Goal: Check status: Check status

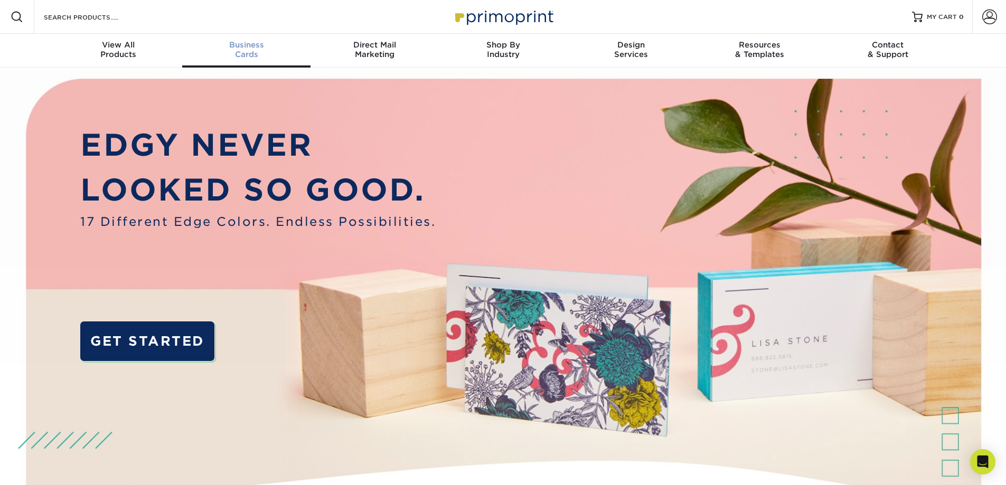
type input "[EMAIL_ADDRESS][DOMAIN_NAME]"
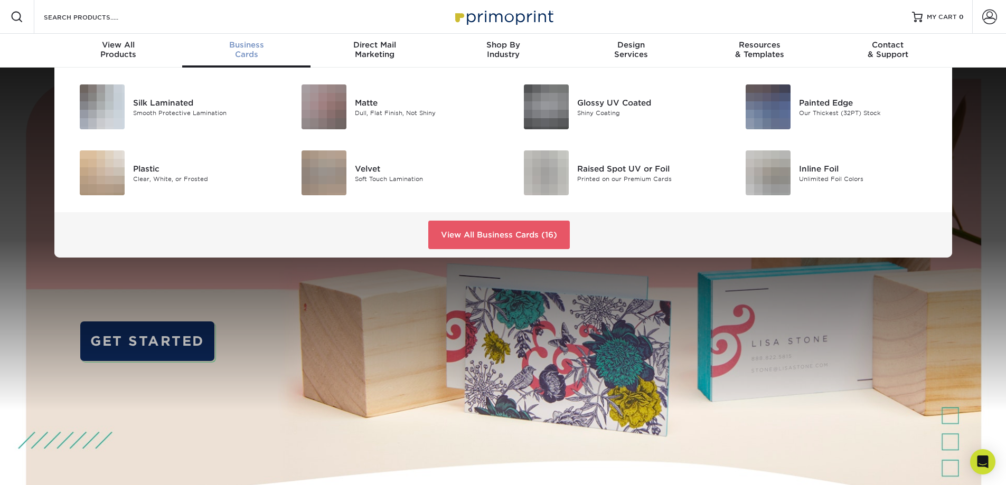
click at [266, 50] on div "Business Cards" at bounding box center [246, 49] width 128 height 19
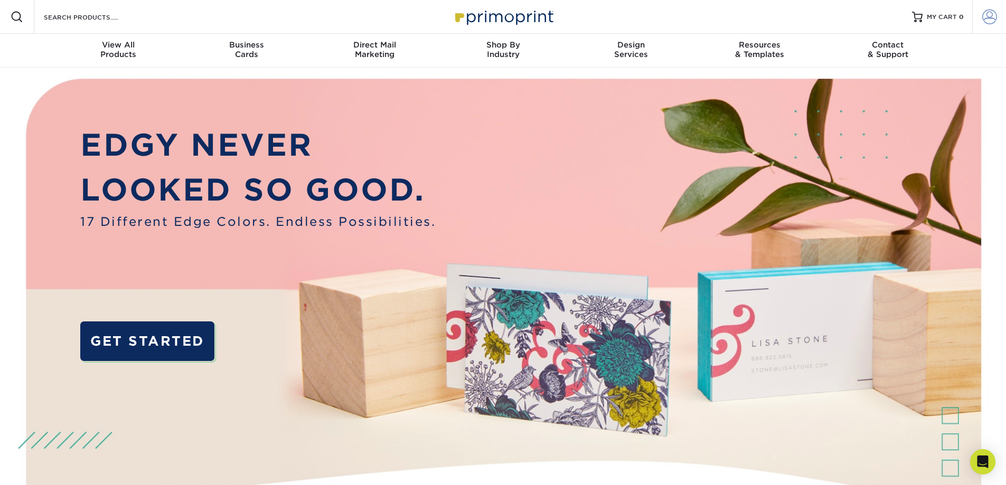
click at [985, 17] on span at bounding box center [989, 17] width 15 height 15
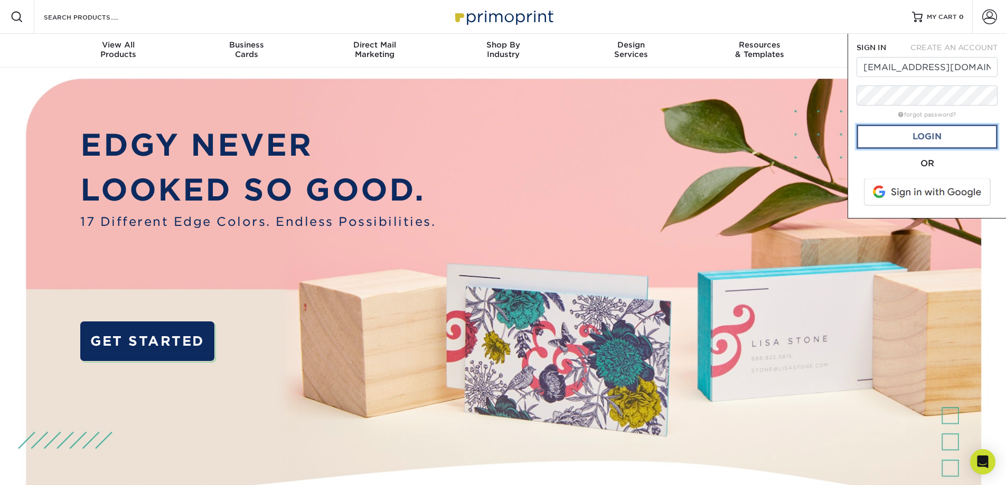
click at [928, 129] on link "Login" at bounding box center [926, 137] width 141 height 24
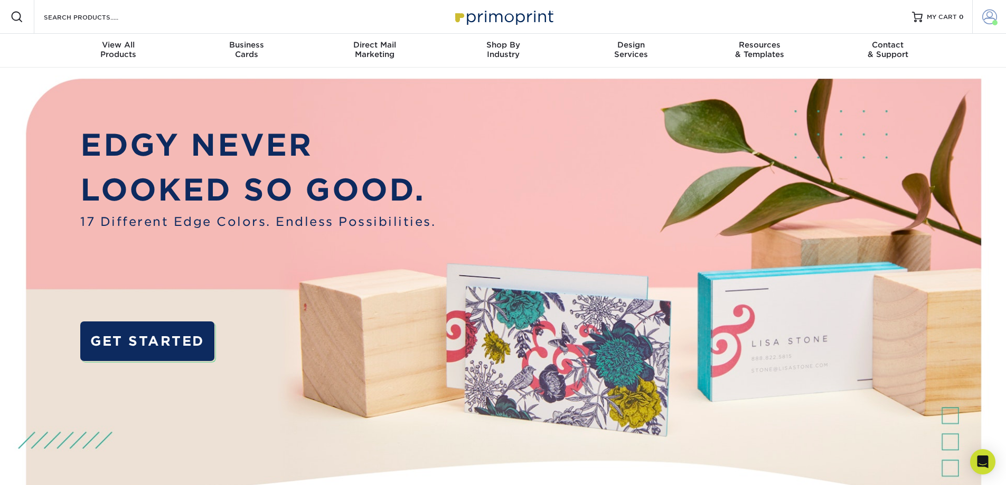
click at [985, 17] on span at bounding box center [989, 17] width 15 height 15
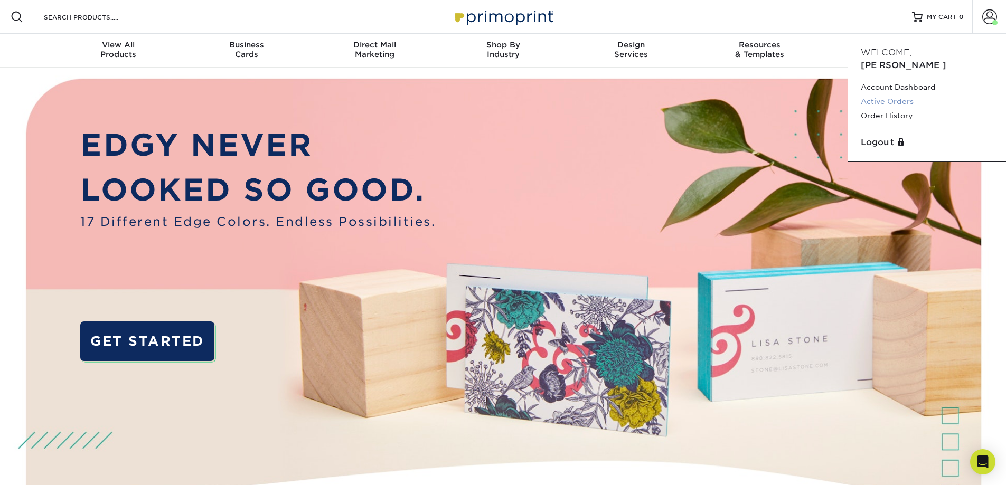
click at [893, 95] on link "Active Orders" at bounding box center [927, 102] width 133 height 14
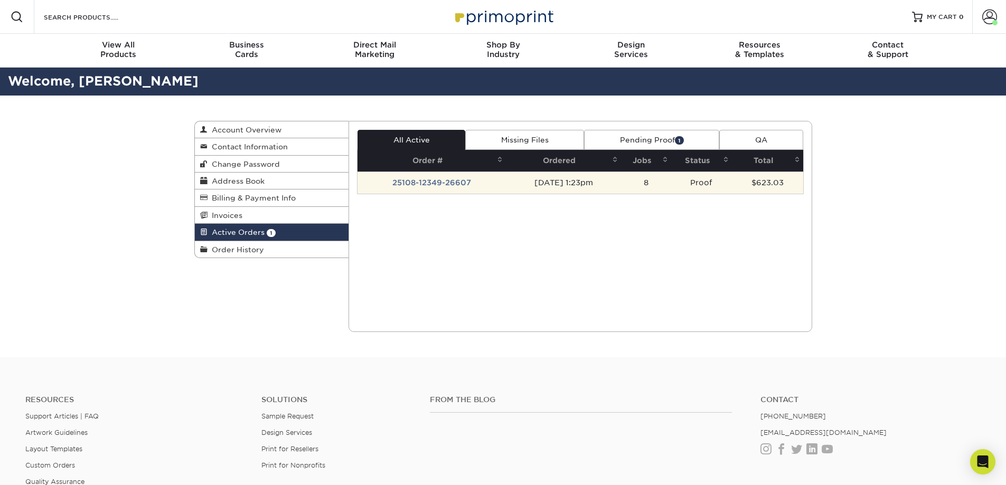
click at [447, 186] on td "25108-12349-26607" at bounding box center [431, 183] width 148 height 22
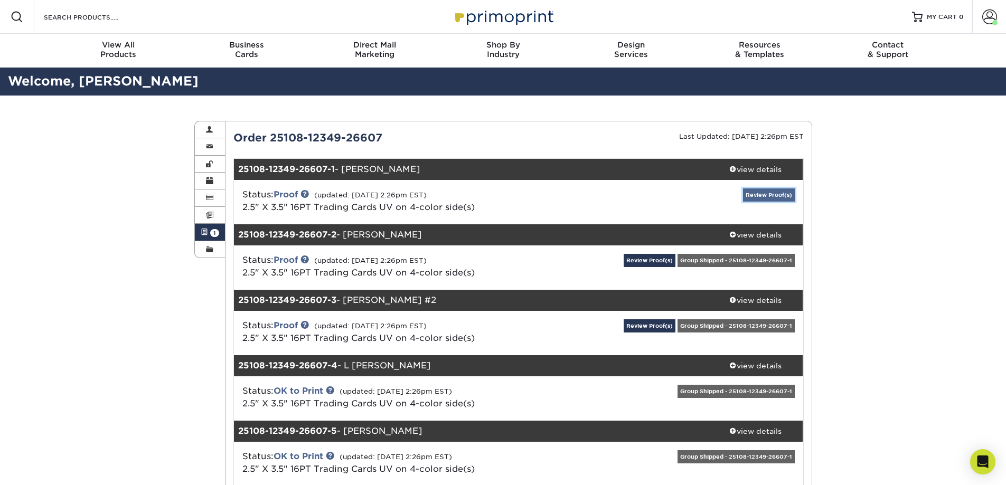
click at [768, 198] on link "Review Proof(s)" at bounding box center [769, 194] width 52 height 13
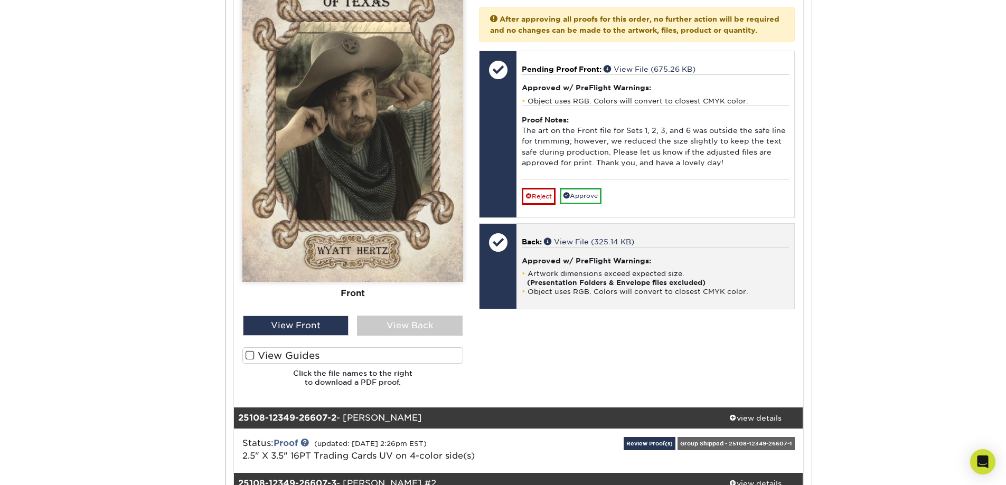
scroll to position [528, 0]
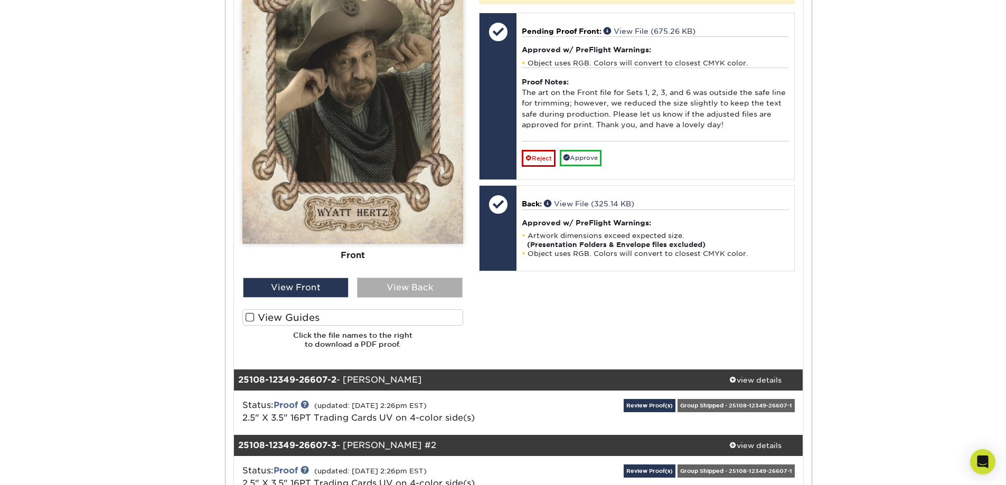
click at [441, 286] on div "View Back" at bounding box center [410, 288] width 106 height 20
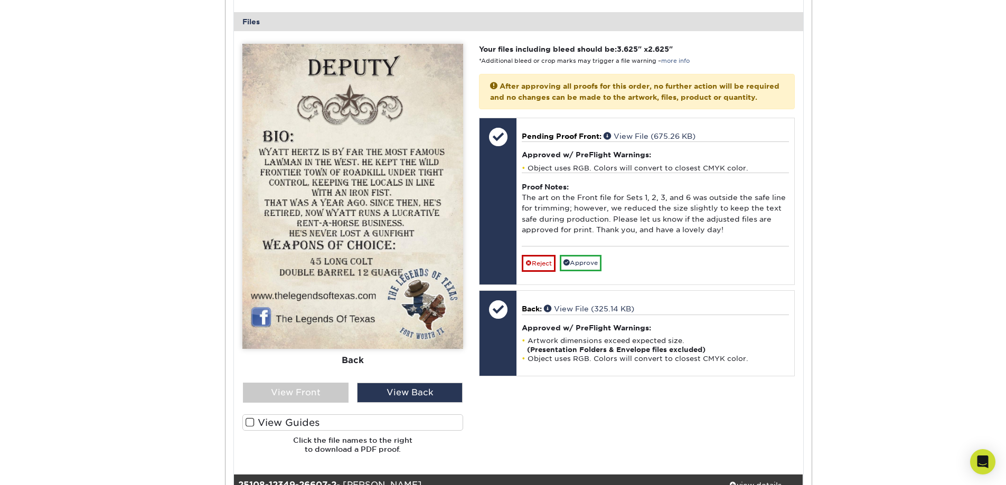
scroll to position [422, 0]
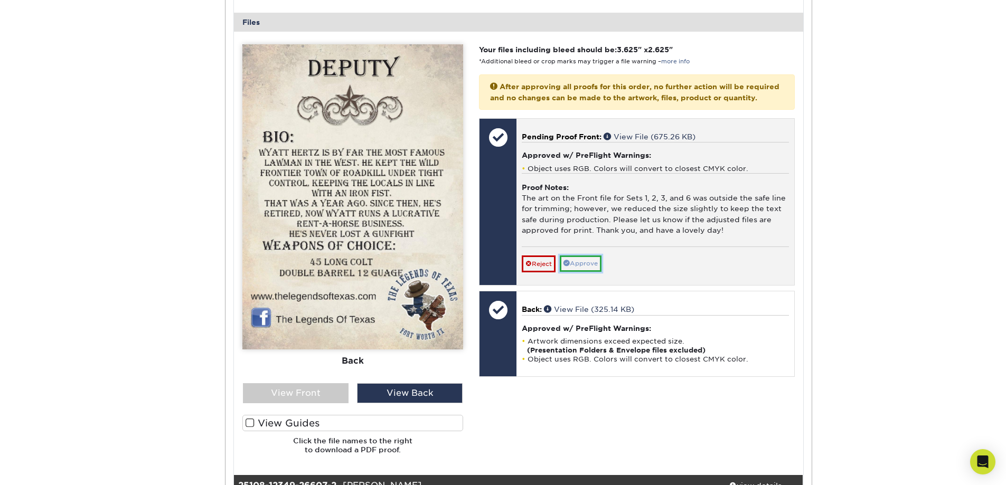
click at [592, 272] on link "Approve" at bounding box center [581, 264] width 42 height 16
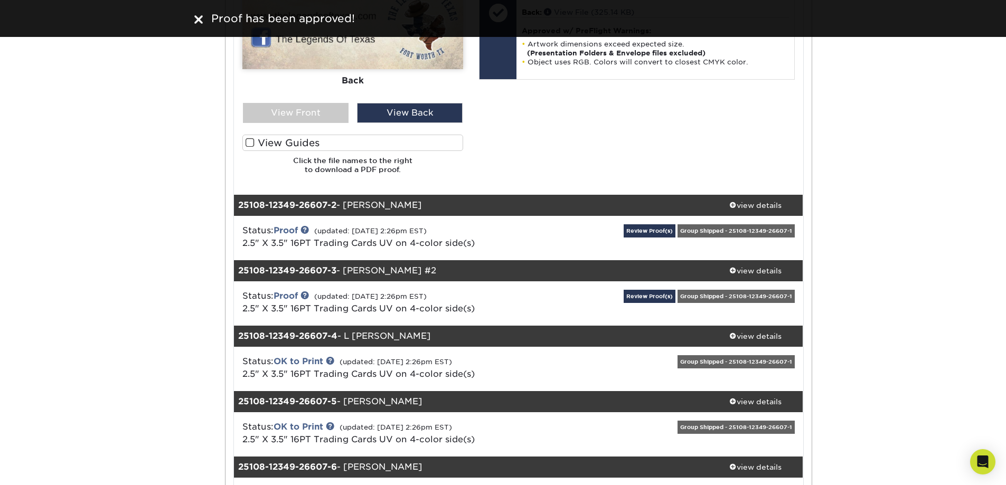
scroll to position [739, 0]
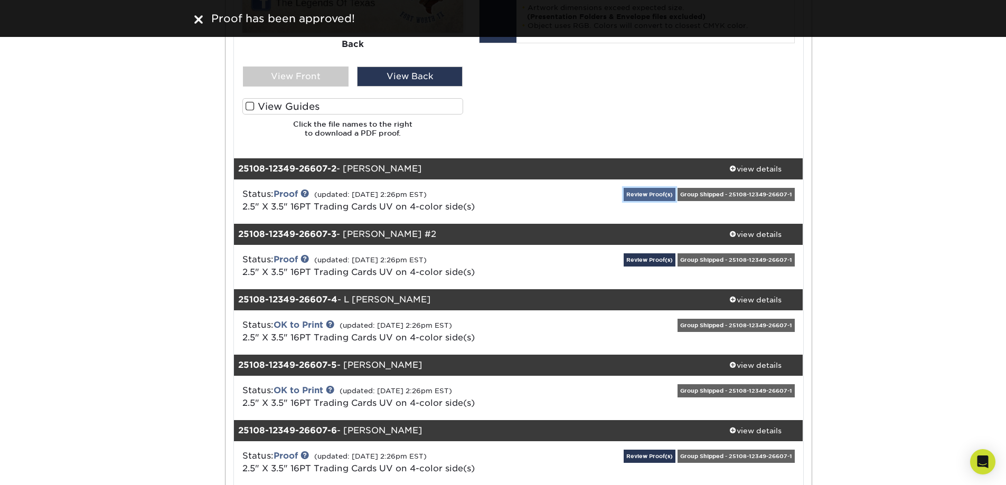
click at [663, 194] on link "Review Proof(s)" at bounding box center [650, 194] width 52 height 13
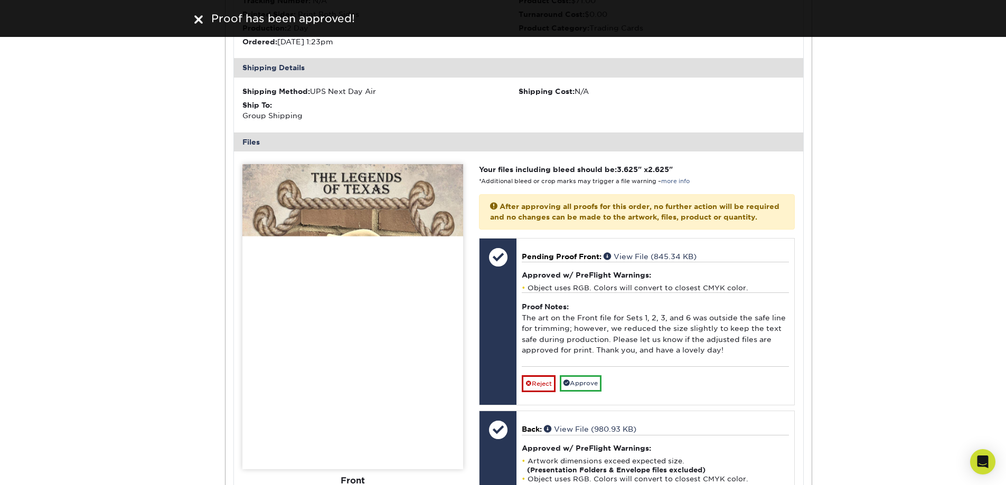
scroll to position [1109, 0]
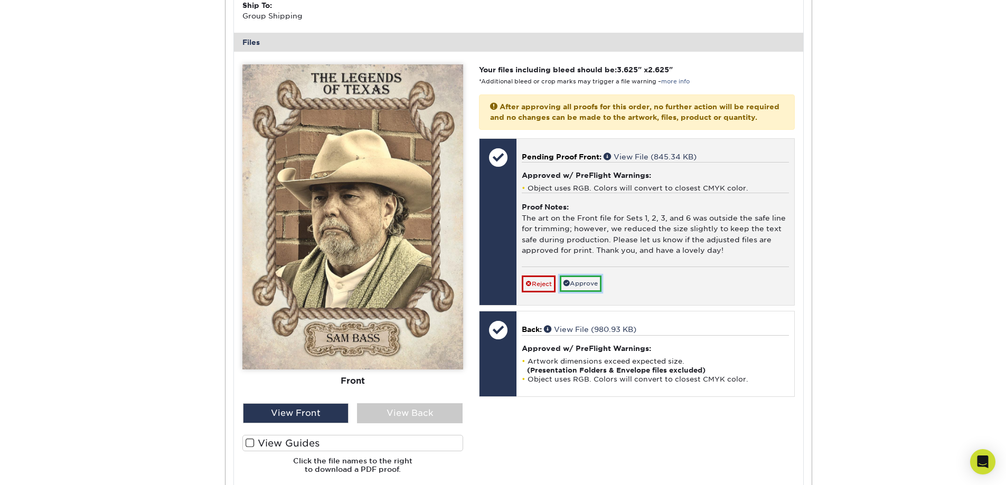
click at [581, 292] on link "Approve" at bounding box center [581, 284] width 42 height 16
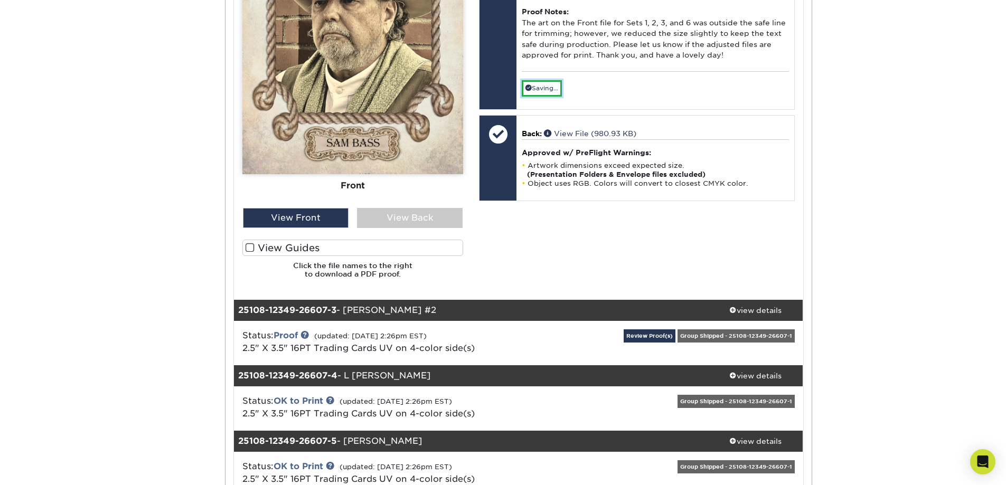
scroll to position [1373, 0]
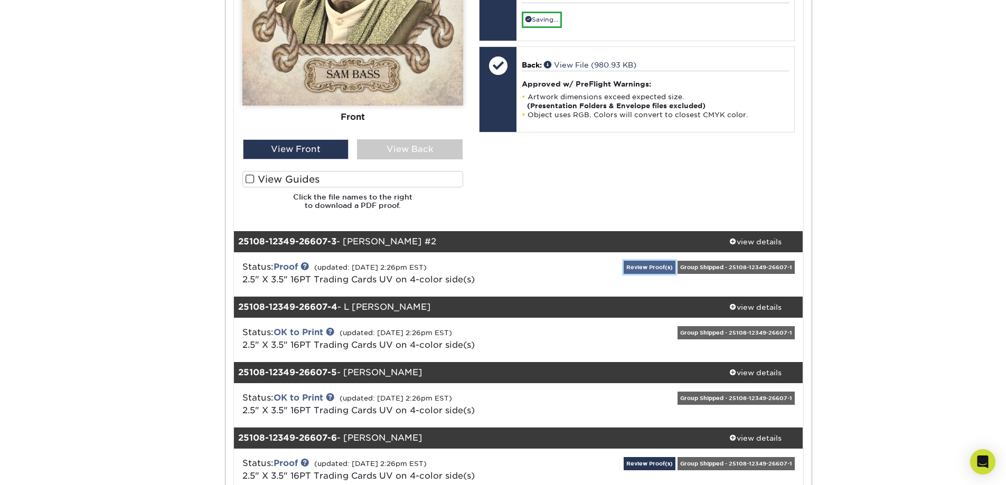
click at [653, 269] on link "Review Proof(s)" at bounding box center [650, 267] width 52 height 13
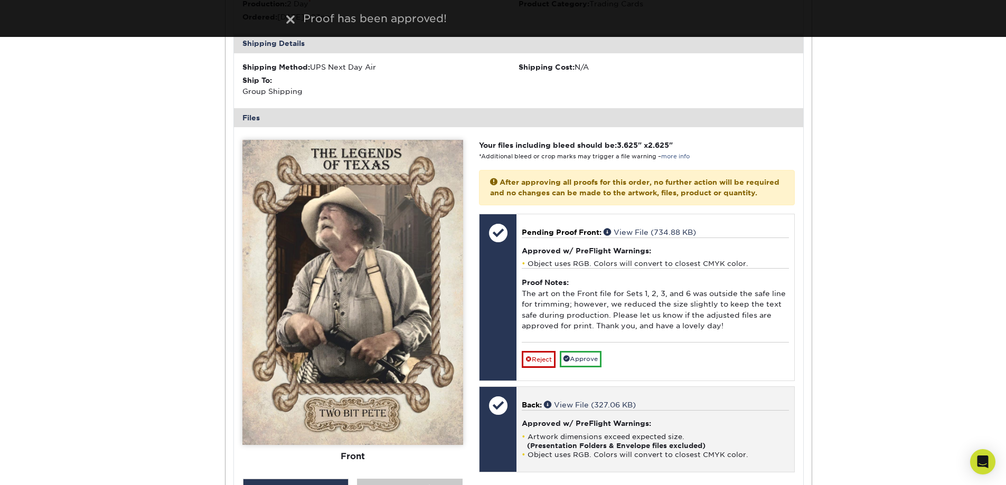
scroll to position [1901, 0]
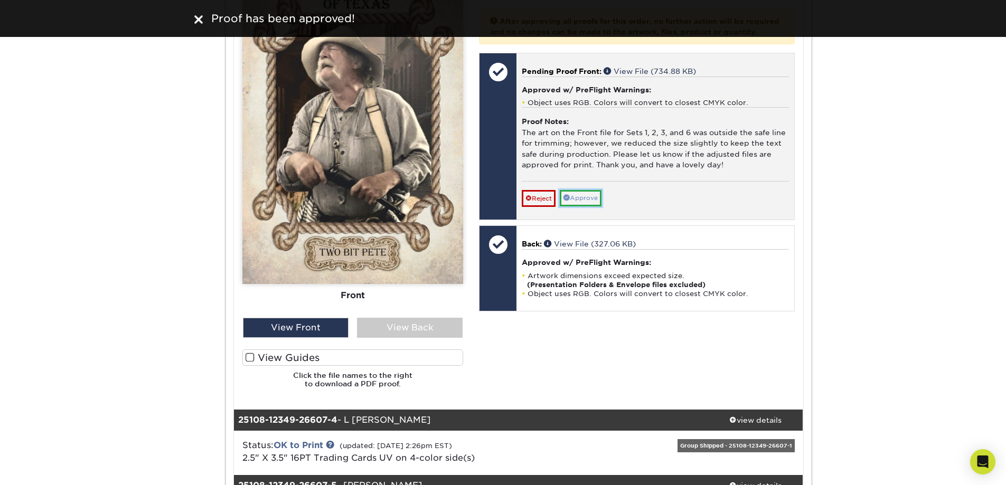
click at [570, 203] on link "Approve" at bounding box center [581, 198] width 42 height 16
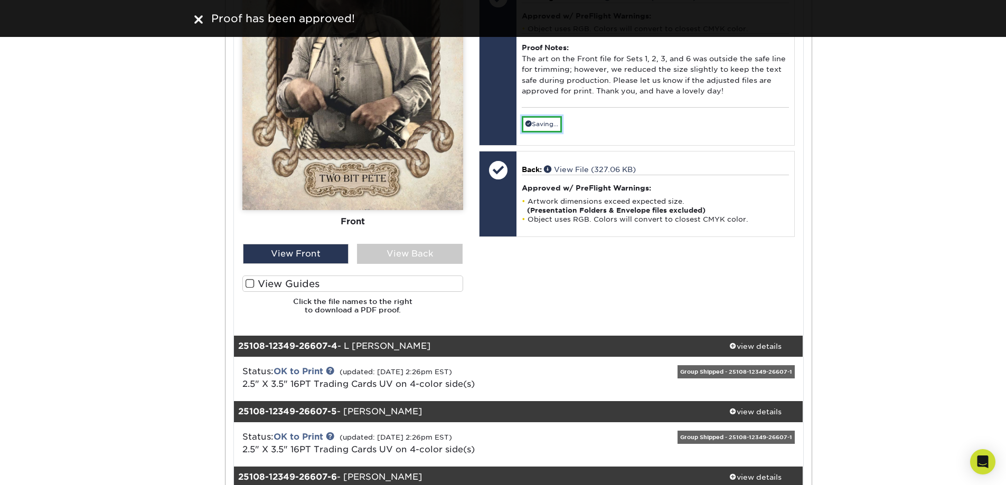
scroll to position [2165, 0]
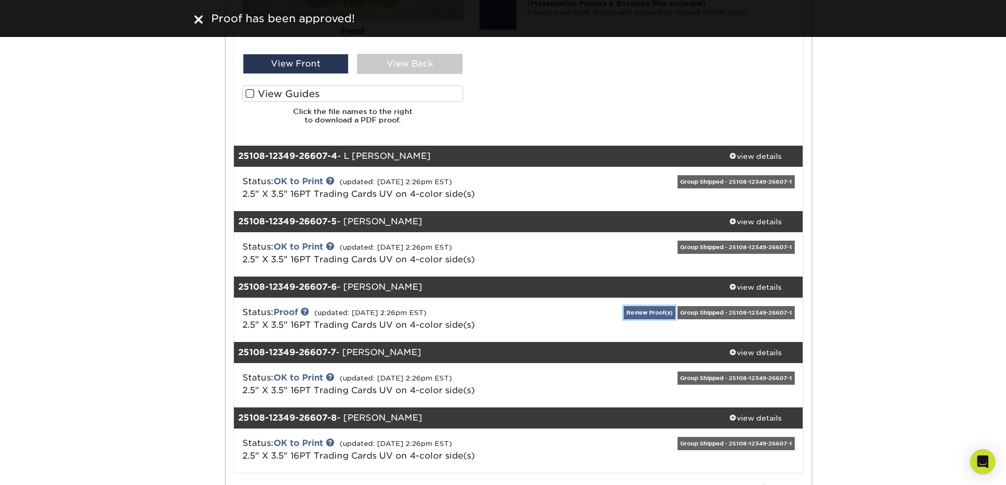
click at [636, 314] on link "Review Proof(s)" at bounding box center [650, 312] width 52 height 13
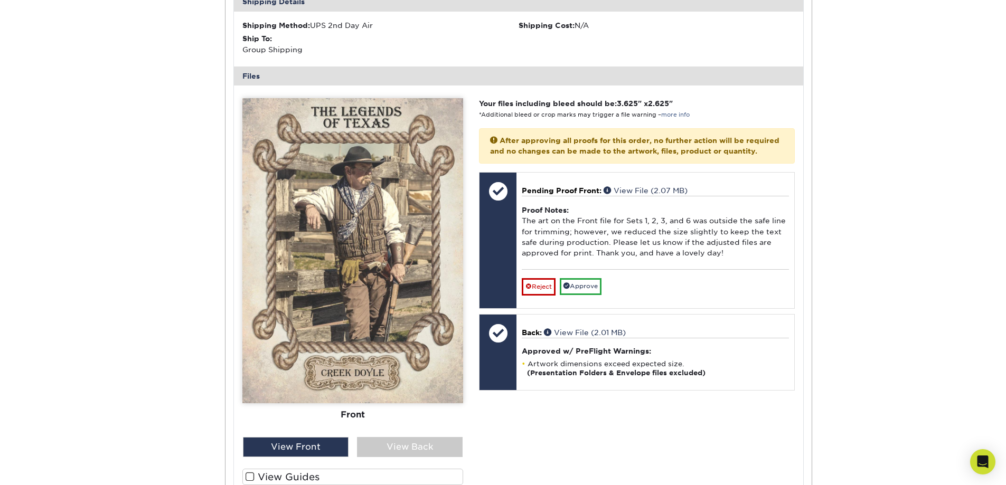
scroll to position [2640, 0]
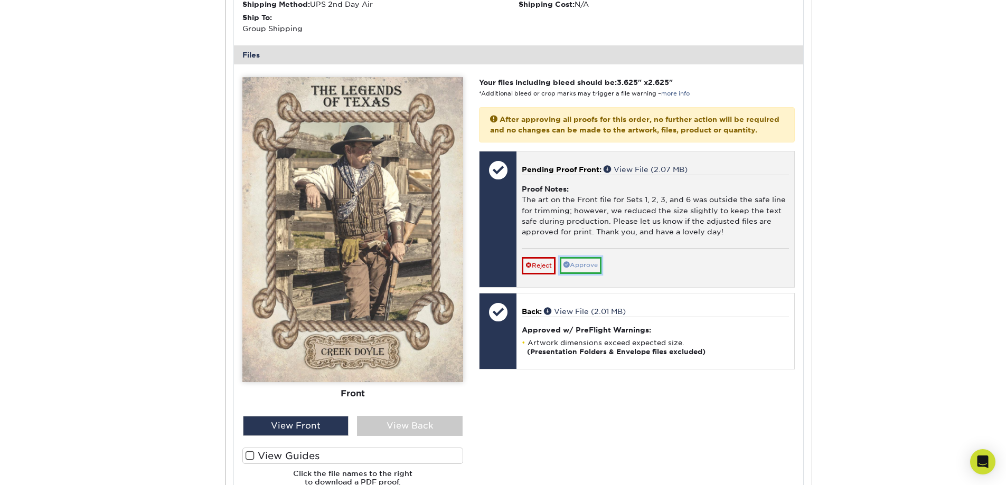
click at [590, 274] on link "Approve" at bounding box center [581, 265] width 42 height 16
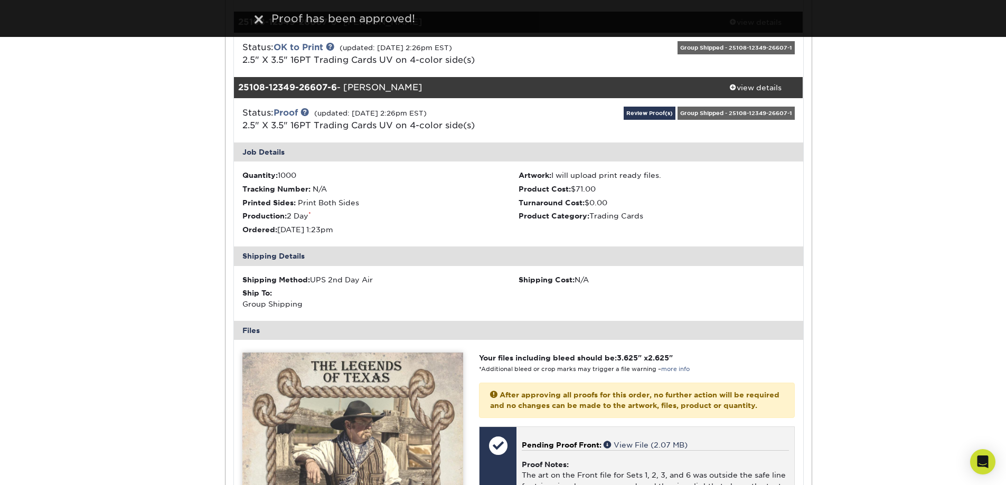
scroll to position [2218, 0]
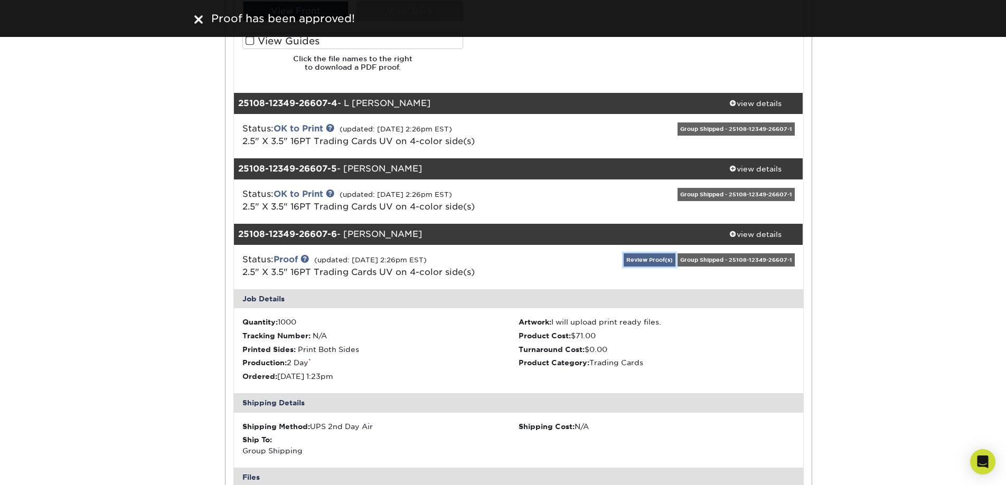
click at [634, 263] on link "Review Proof(s)" at bounding box center [650, 259] width 52 height 13
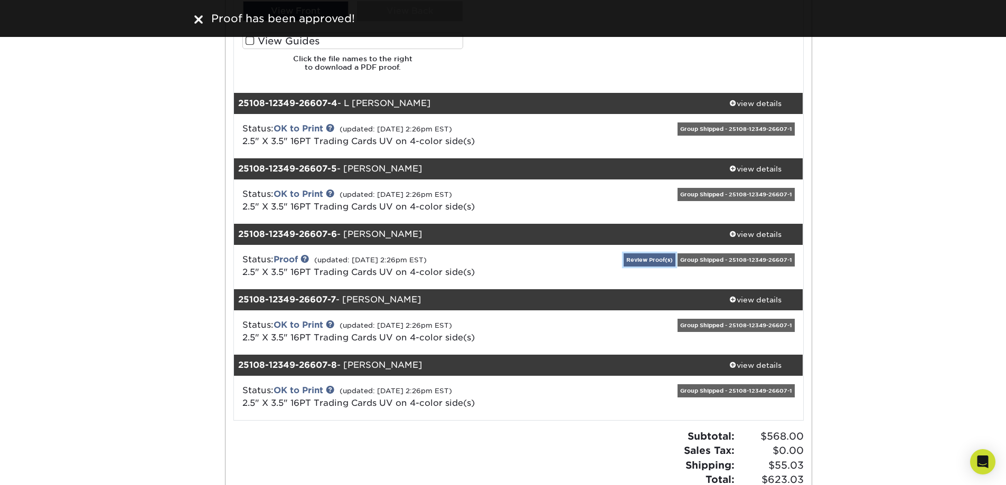
click at [634, 263] on link "Review Proof(s)" at bounding box center [650, 259] width 52 height 13
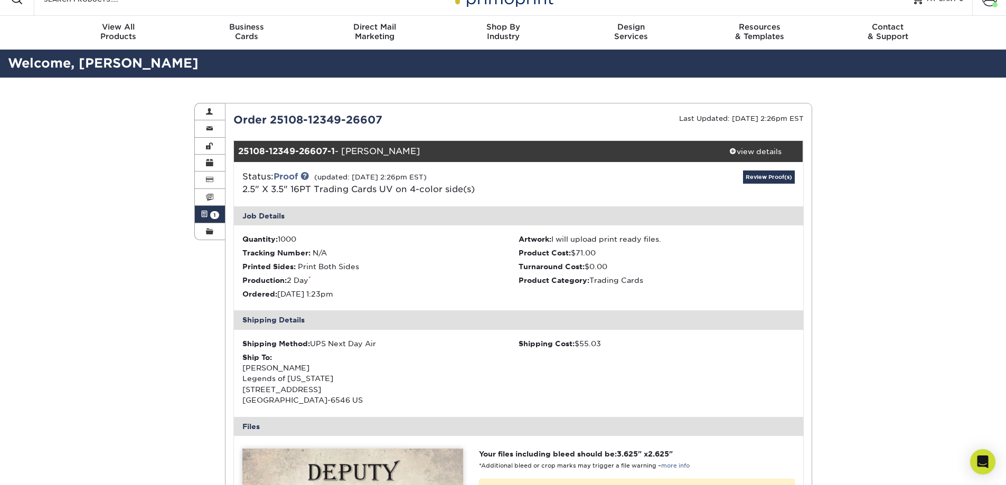
scroll to position [0, 0]
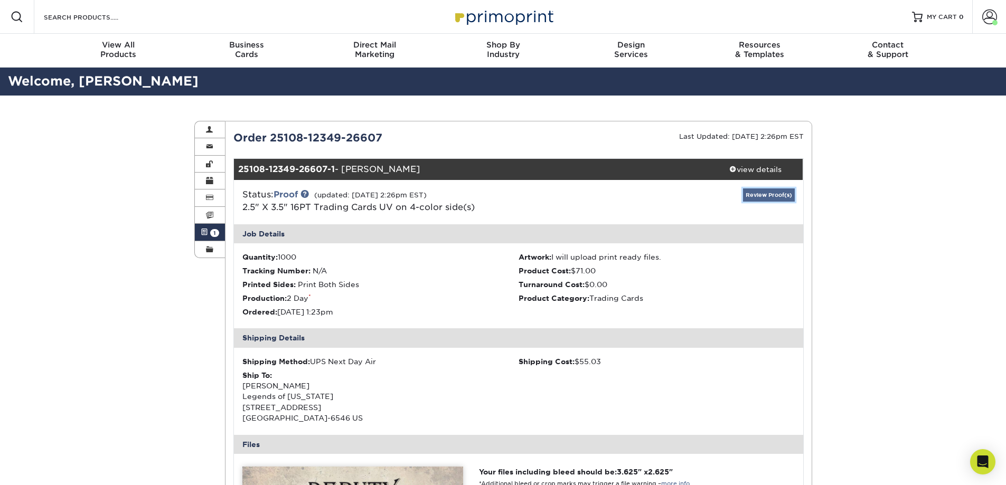
click at [762, 194] on link "Review Proof(s)" at bounding box center [769, 194] width 52 height 13
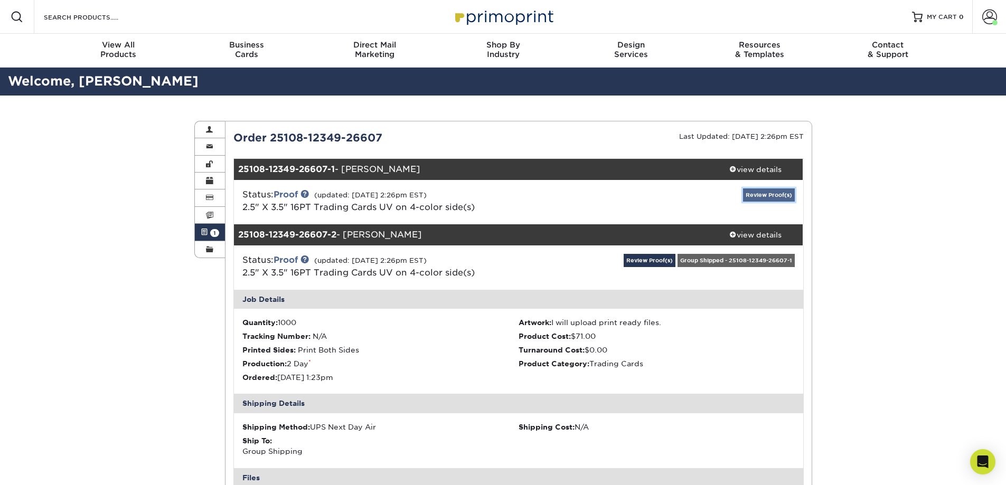
click at [768, 191] on link "Review Proof(s)" at bounding box center [769, 194] width 52 height 13
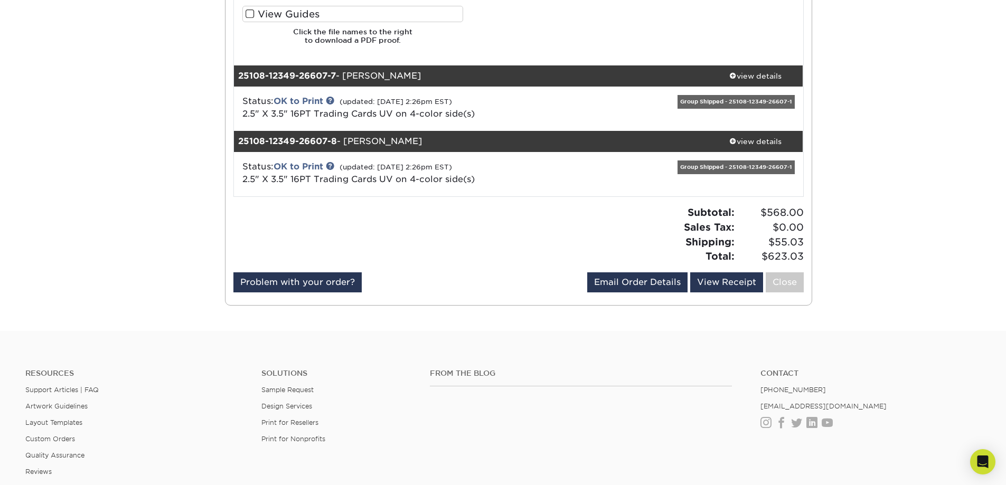
scroll to position [3078, 0]
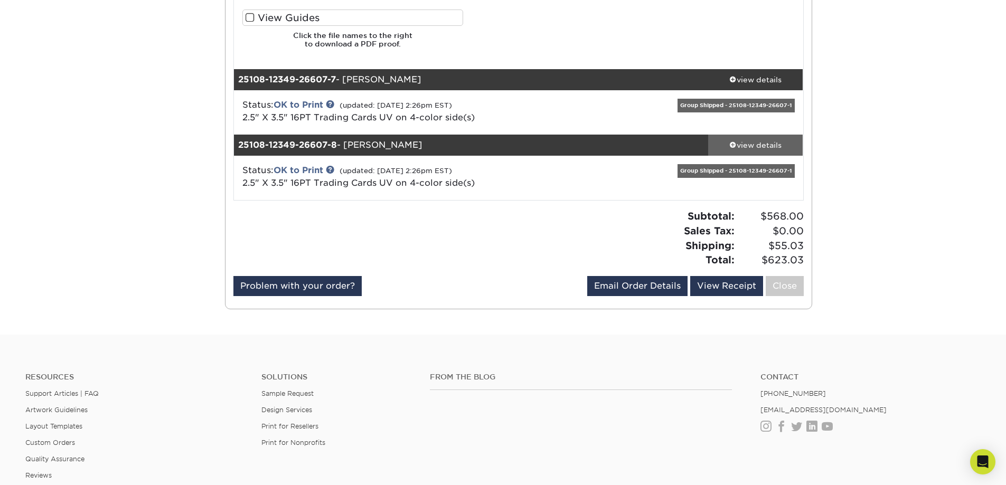
click at [749, 144] on div "view details" at bounding box center [755, 145] width 95 height 11
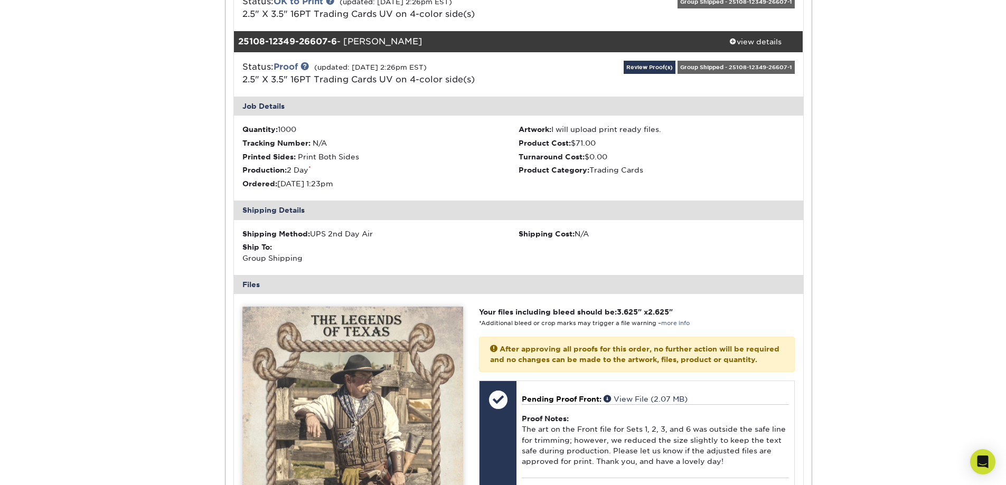
scroll to position [2181, 0]
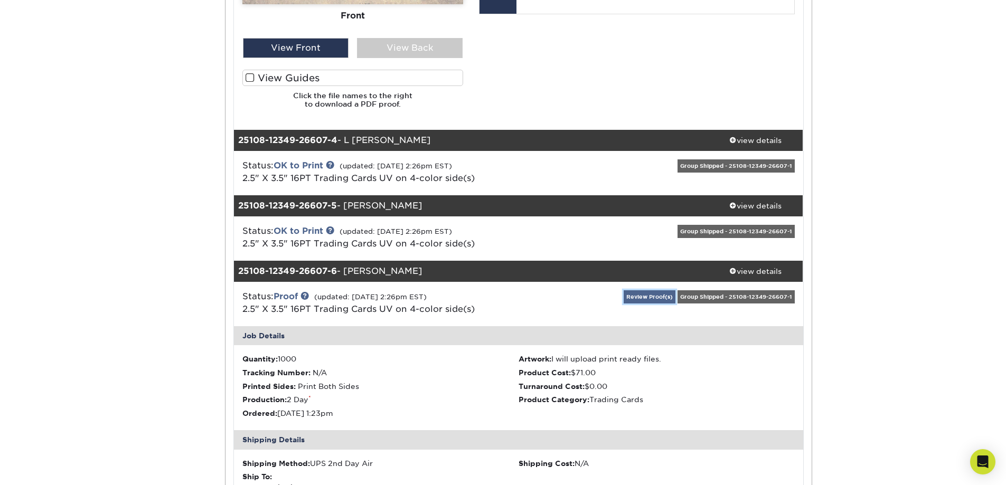
click at [637, 299] on link "Review Proof(s)" at bounding box center [650, 296] width 52 height 13
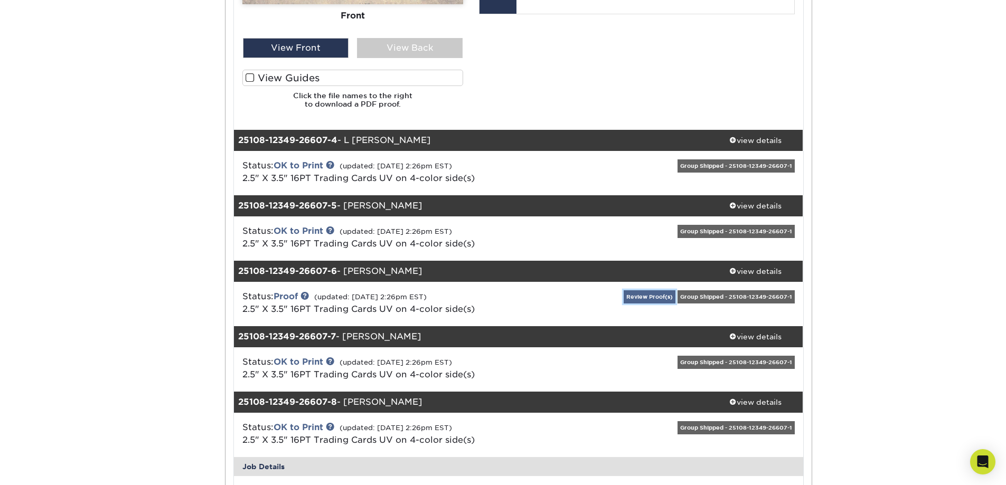
click at [637, 297] on link "Review Proof(s)" at bounding box center [650, 296] width 52 height 13
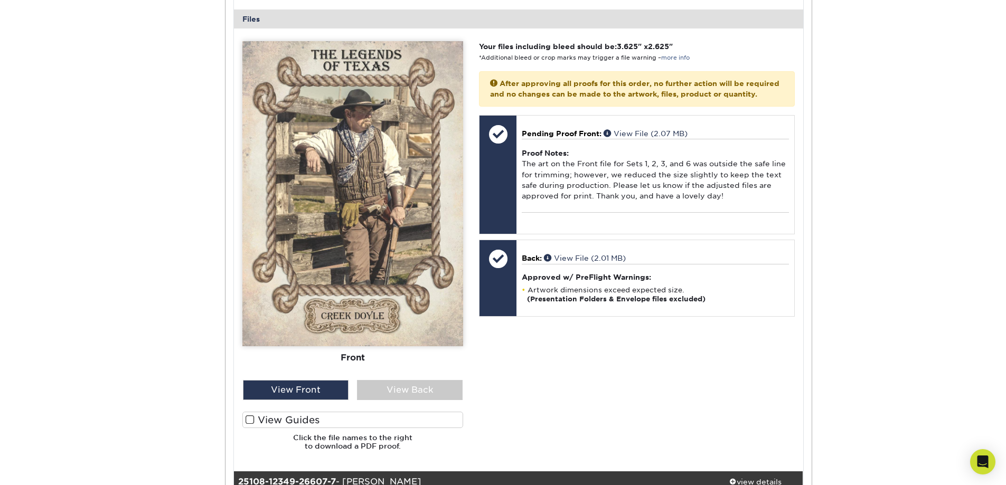
scroll to position [2761, 0]
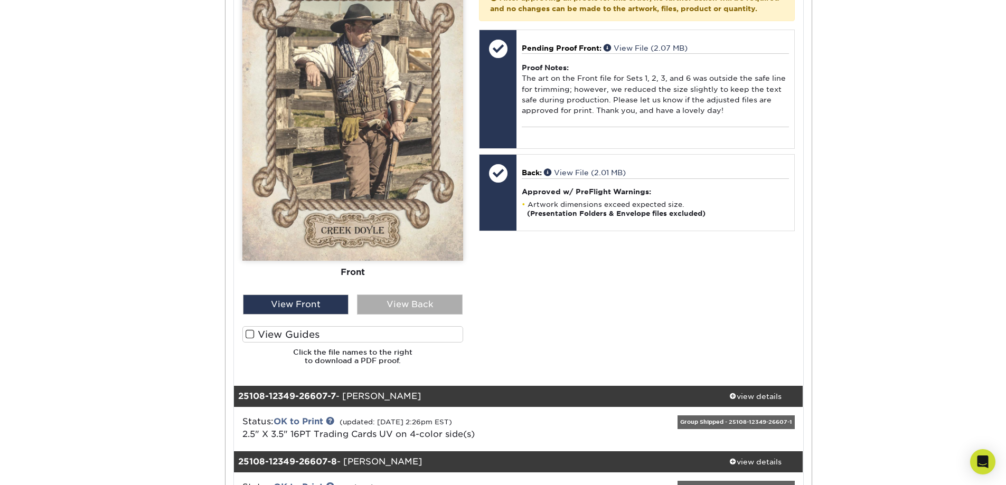
click at [452, 300] on div "View Back" at bounding box center [410, 305] width 106 height 20
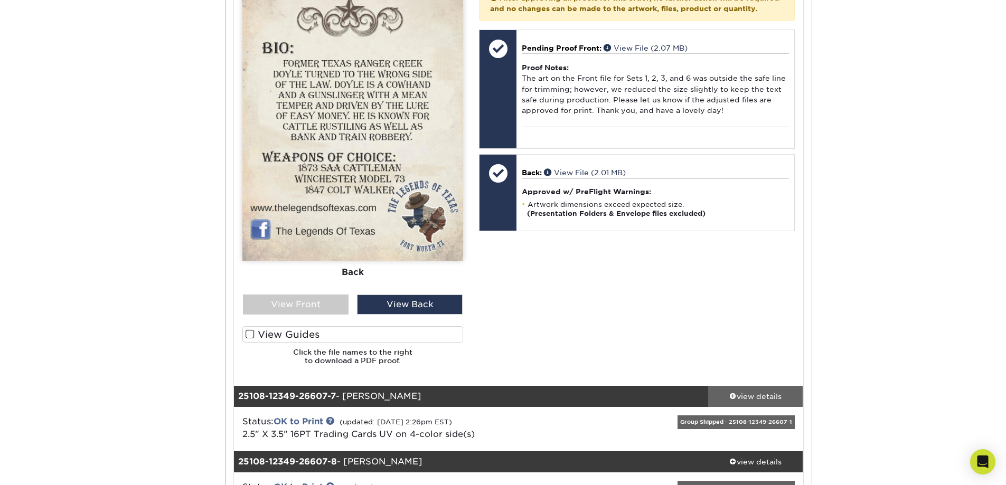
click at [766, 396] on div "view details" at bounding box center [755, 396] width 95 height 11
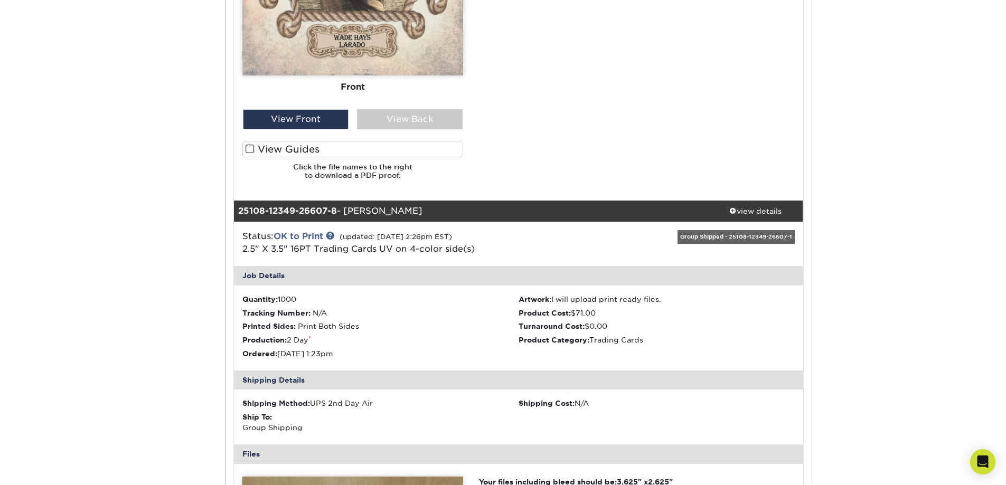
scroll to position [3659, 0]
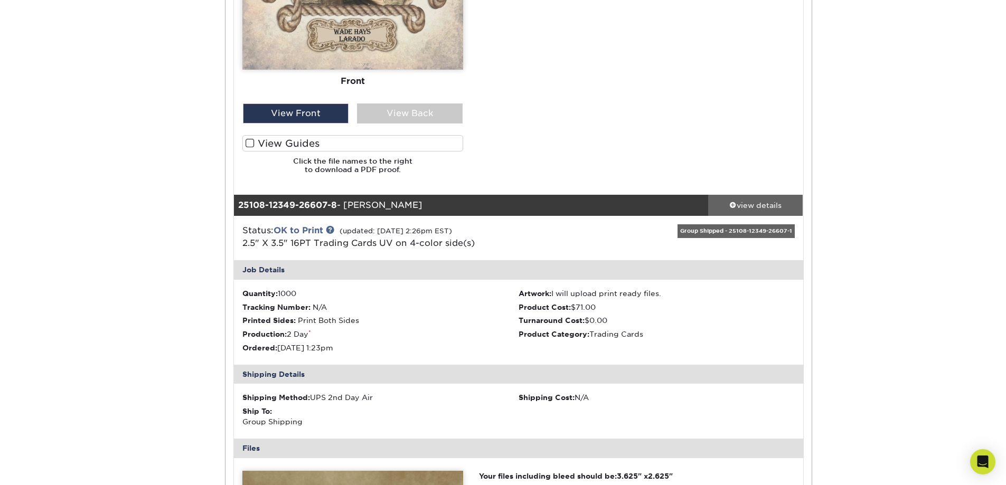
click at [757, 199] on link "view details" at bounding box center [755, 205] width 95 height 21
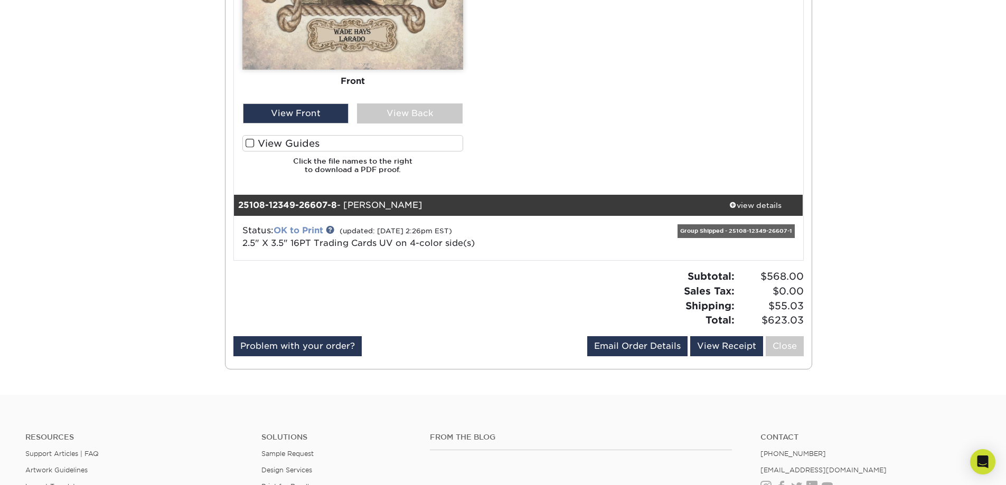
click at [307, 225] on link "OK to Print" at bounding box center [299, 230] width 50 height 10
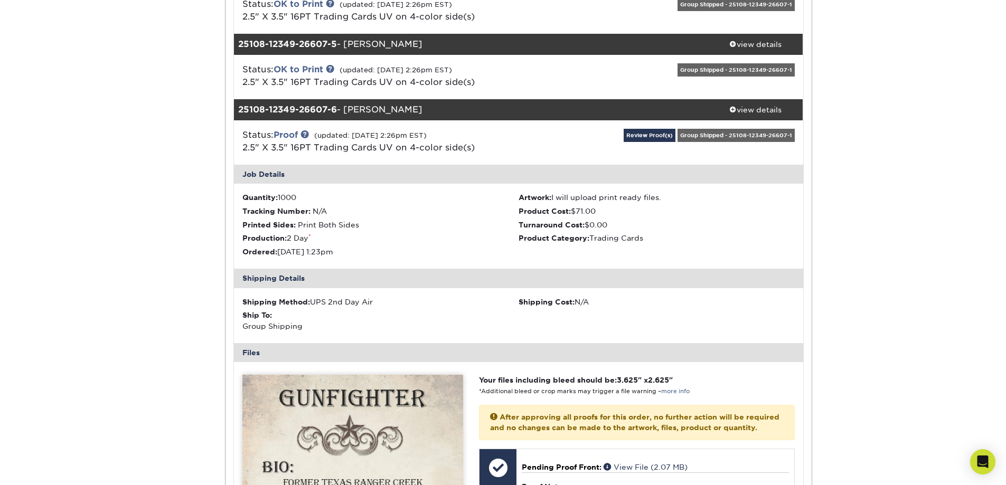
scroll to position [2339, 0]
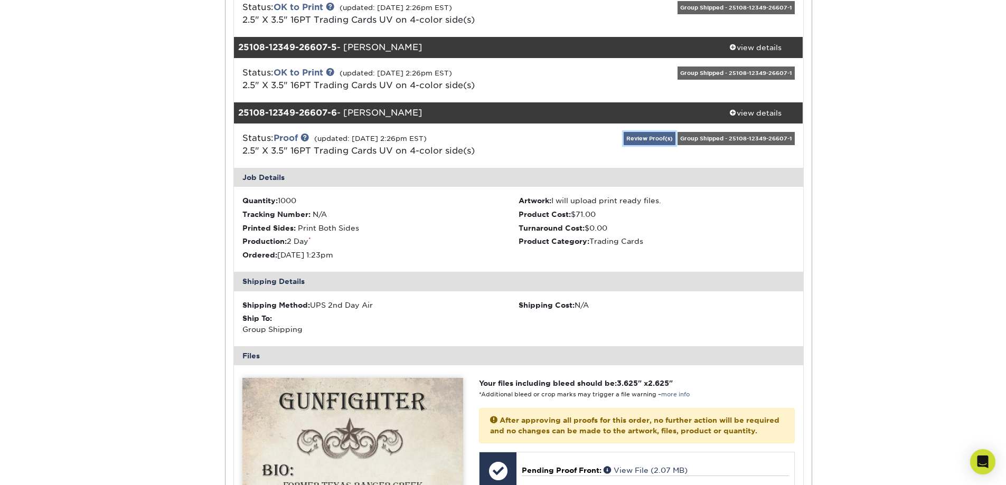
click at [625, 135] on link "Review Proof(s)" at bounding box center [650, 138] width 52 height 13
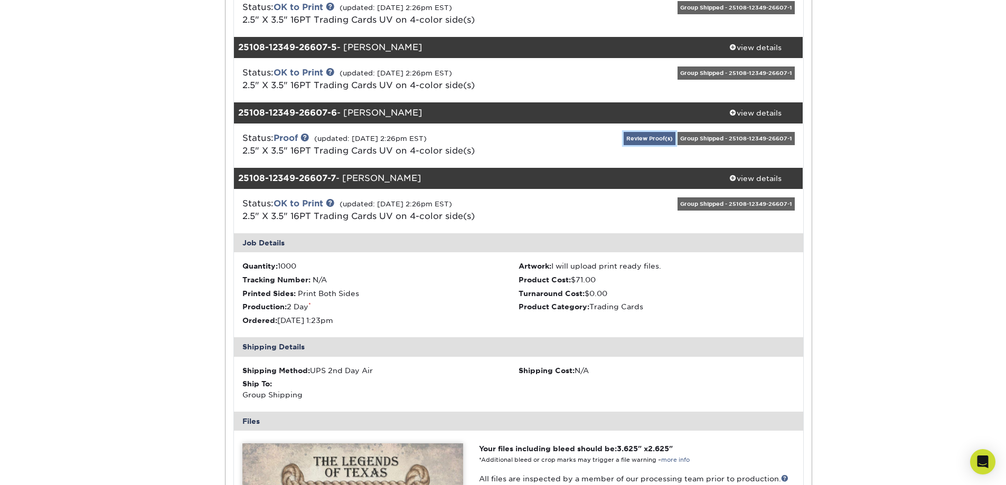
click at [625, 135] on link "Review Proof(s)" at bounding box center [650, 138] width 52 height 13
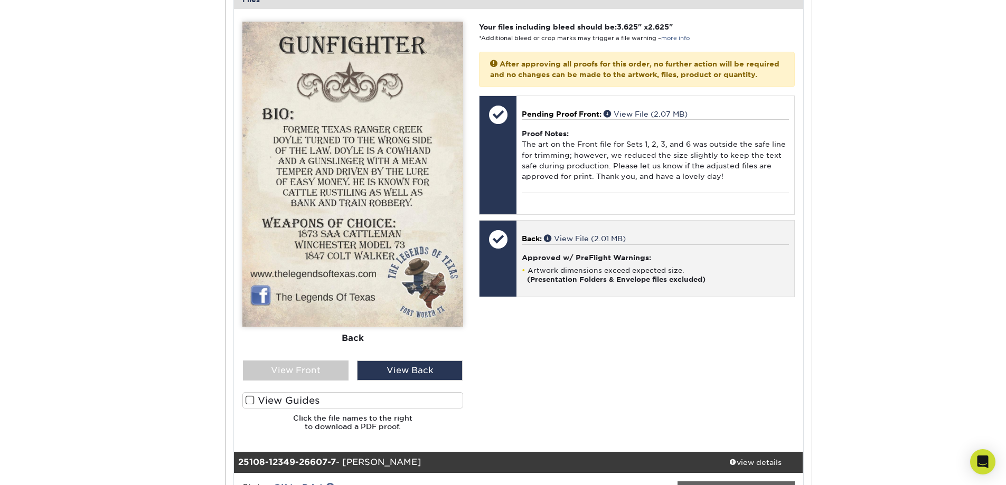
scroll to position [2761, 0]
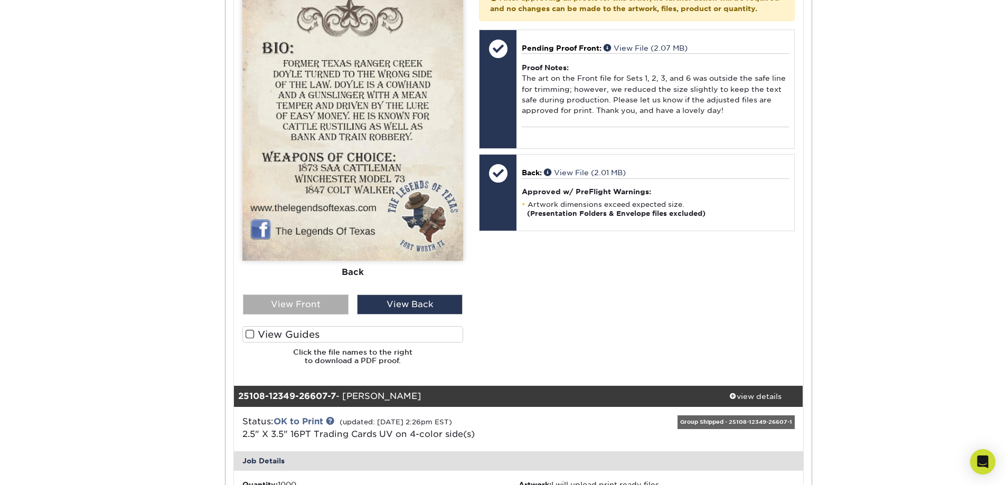
click at [295, 305] on div "View Front" at bounding box center [296, 305] width 106 height 20
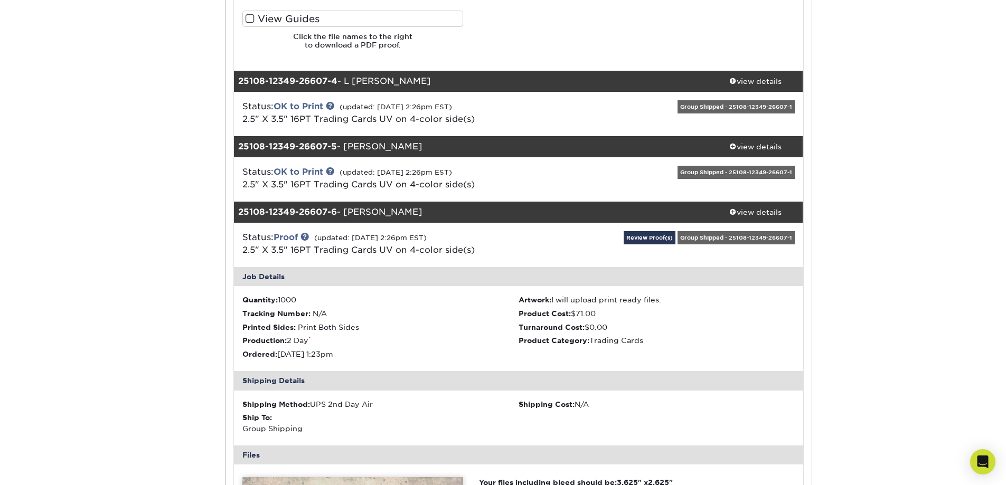
scroll to position [2233, 0]
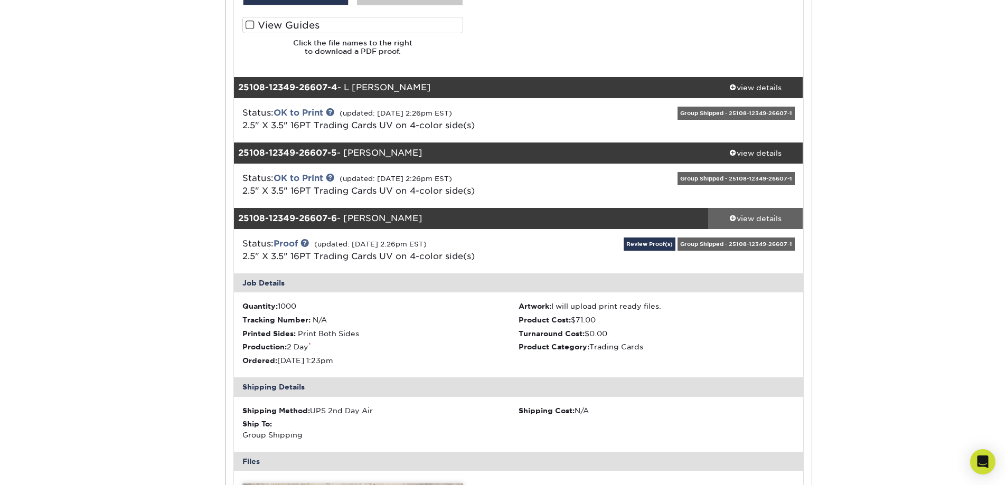
click at [740, 220] on div "view details" at bounding box center [755, 218] width 95 height 11
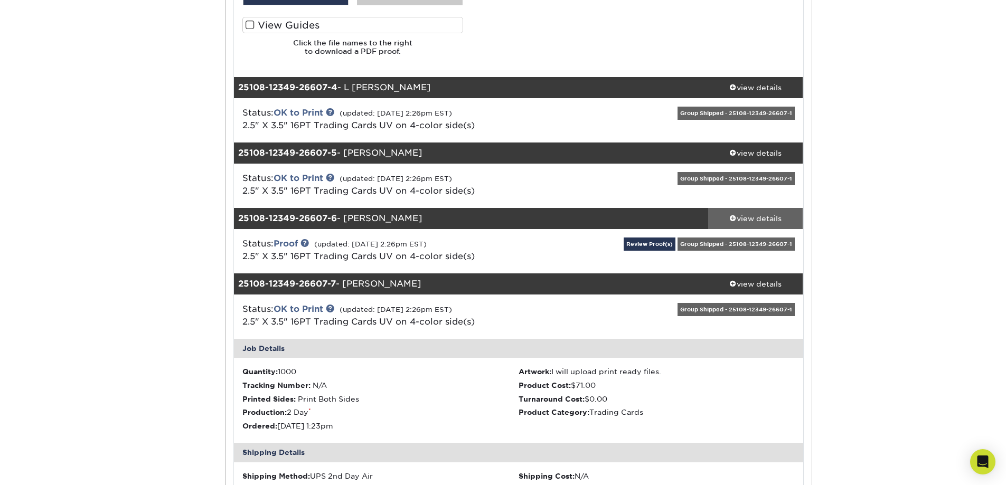
click at [734, 222] on div "view details" at bounding box center [755, 218] width 95 height 11
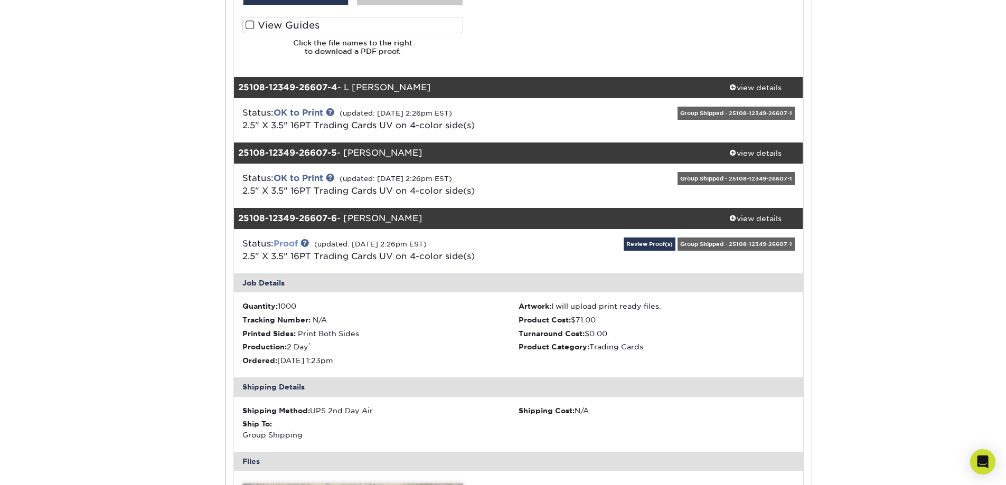
click at [281, 241] on link "Proof" at bounding box center [286, 244] width 24 height 10
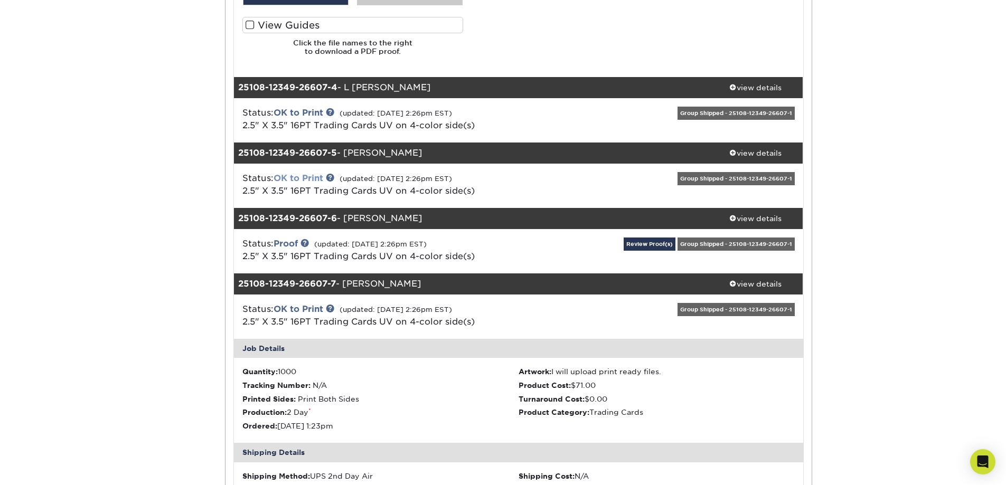
click at [290, 180] on link "OK to Print" at bounding box center [299, 178] width 50 height 10
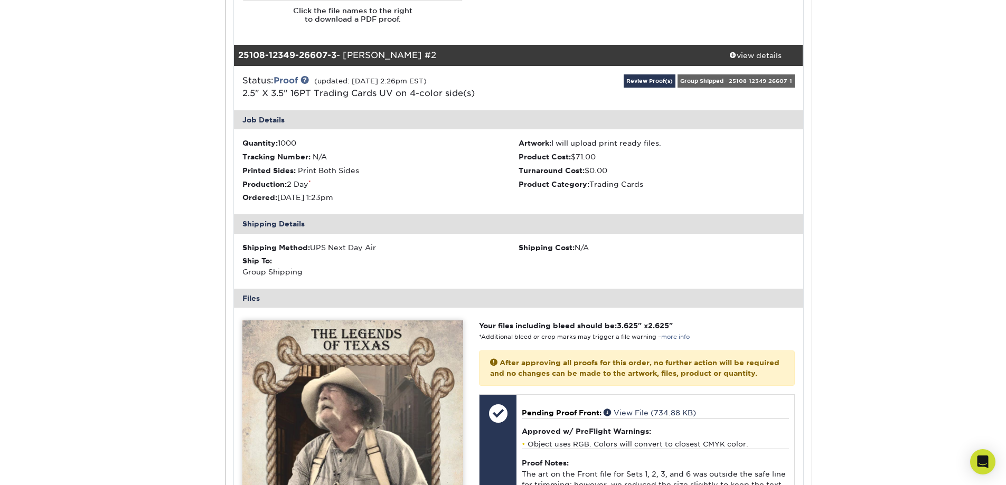
scroll to position [1336, 0]
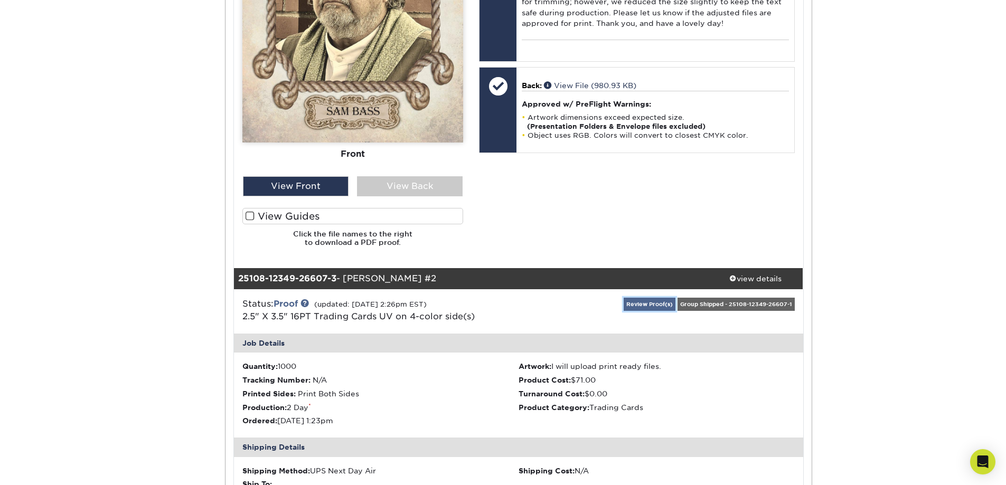
click at [655, 306] on link "Review Proof(s)" at bounding box center [650, 304] width 52 height 13
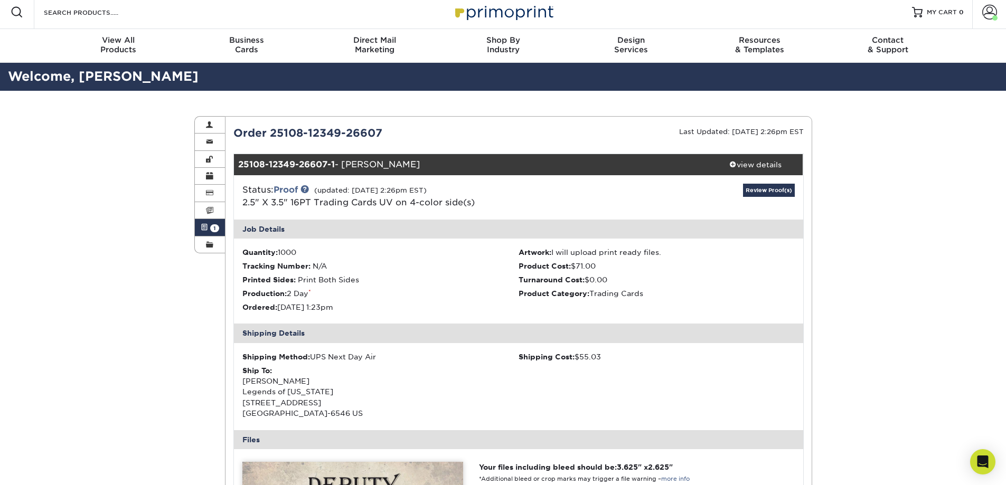
scroll to position [0, 0]
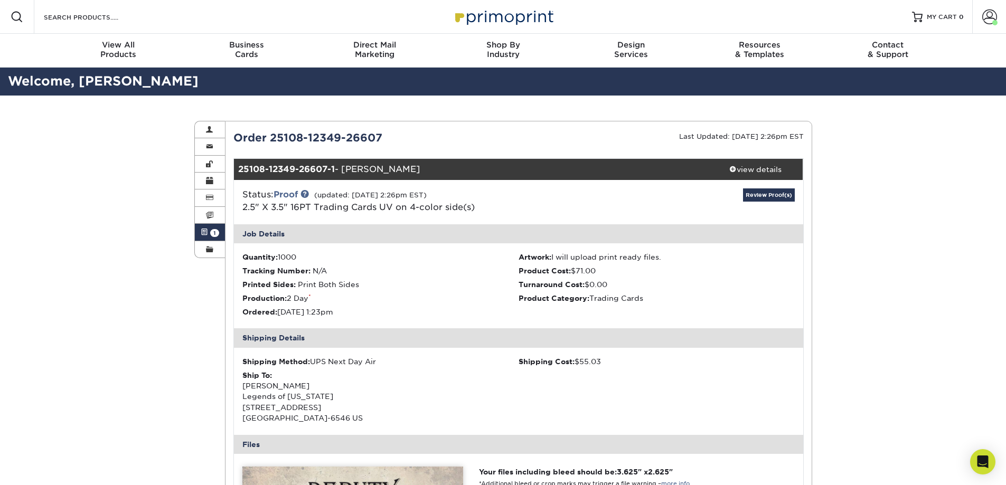
click at [212, 231] on span "1" at bounding box center [214, 233] width 9 height 8
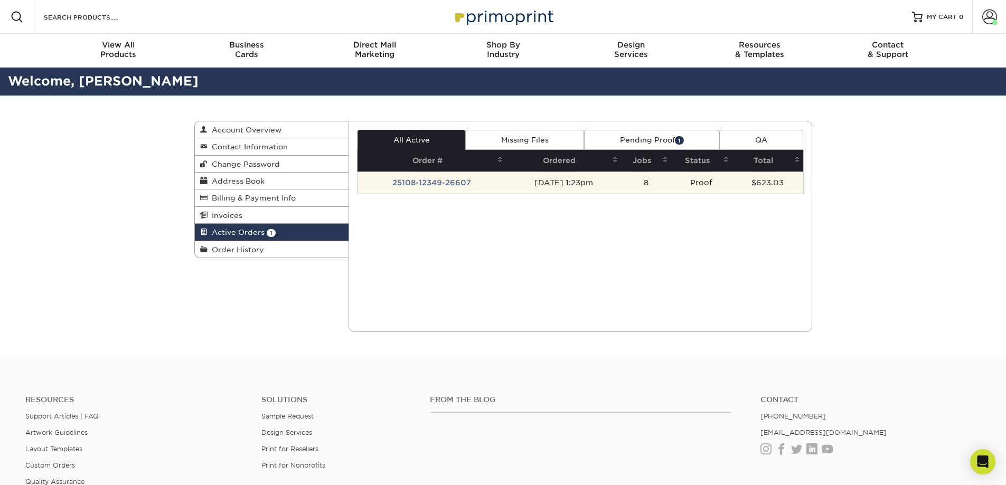
click at [468, 184] on td "25108-12349-26607" at bounding box center [431, 183] width 148 height 22
